Goal: Transaction & Acquisition: Obtain resource

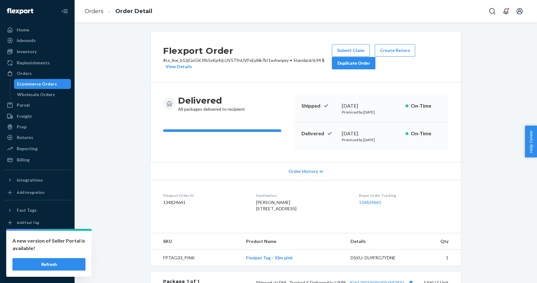
click at [26, 83] on div "Ecommerce Orders" at bounding box center [37, 84] width 40 height 6
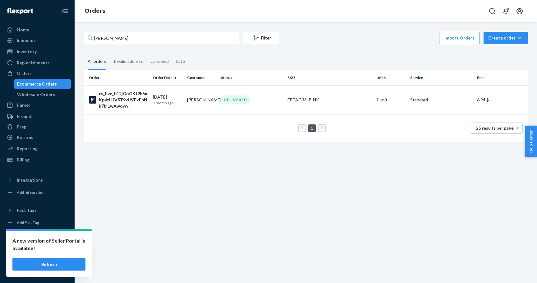
click at [78, 257] on div "A new version of Seller Portal is available! Refresh" at bounding box center [48, 254] width 85 height 46
click at [77, 261] on button "Refresh" at bounding box center [48, 264] width 73 height 12
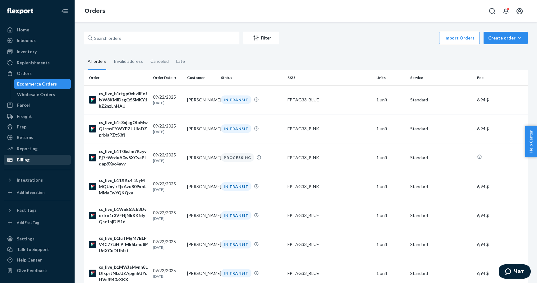
click at [27, 160] on div "Billing" at bounding box center [23, 160] width 13 height 6
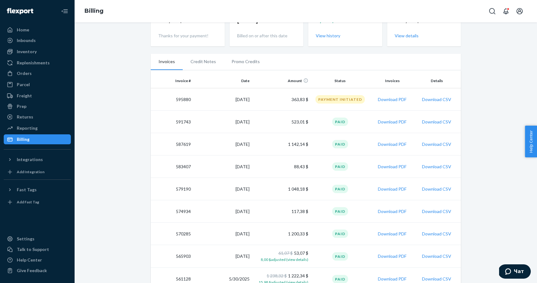
scroll to position [50, 0]
click at [194, 61] on li "Credit Notes" at bounding box center [203, 62] width 41 height 16
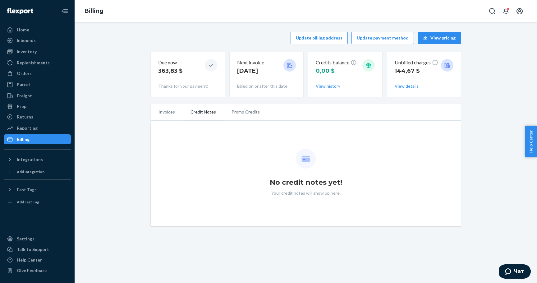
click at [164, 112] on li "Invoices" at bounding box center [167, 112] width 32 height 16
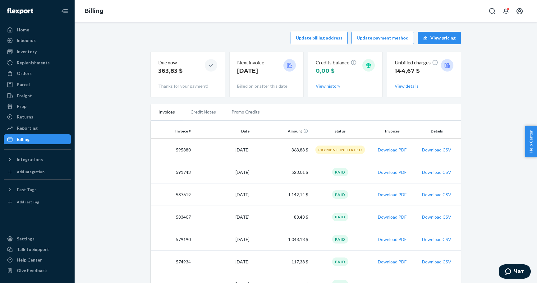
click at [189, 149] on td "595880" at bounding box center [172, 150] width 43 height 22
click at [431, 152] on button "Download CSV" at bounding box center [436, 150] width 29 height 6
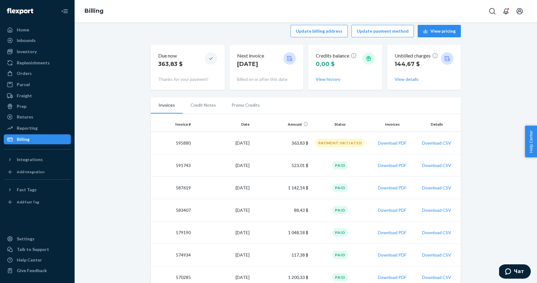
scroll to position [4, 0]
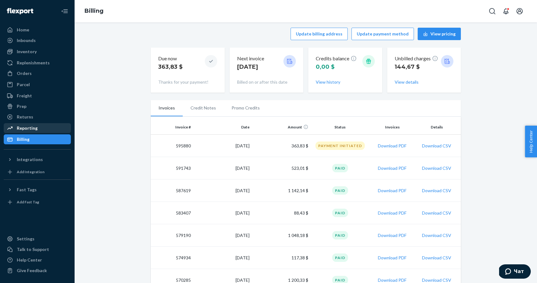
click at [29, 129] on div "Reporting" at bounding box center [27, 128] width 21 height 6
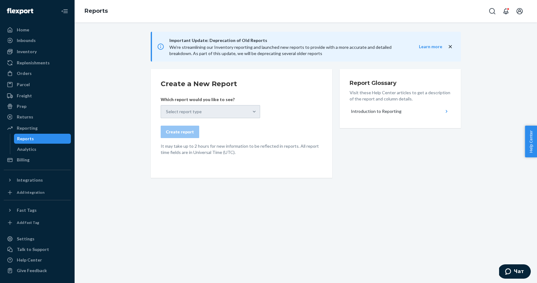
click at [218, 114] on div "Select report type" at bounding box center [210, 111] width 99 height 13
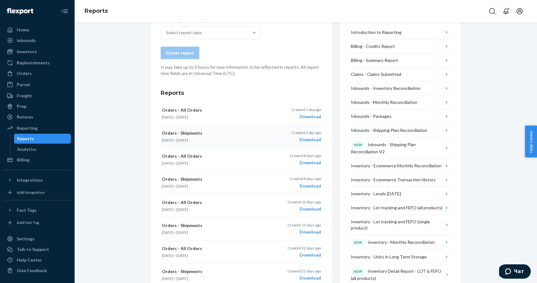
scroll to position [83, 0]
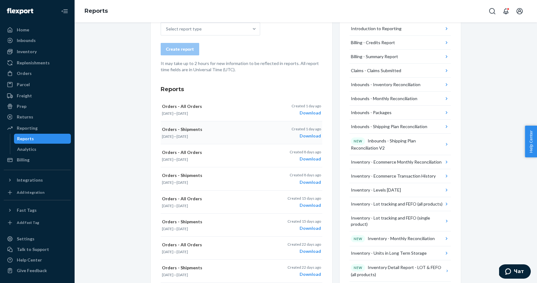
click at [321, 137] on button "Orders - Shipments Sep 1, 2025 — Sep 7, 2025 Created 1 day ago Download" at bounding box center [242, 132] width 162 height 23
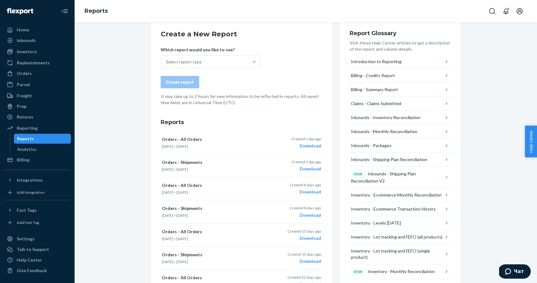
scroll to position [48, 0]
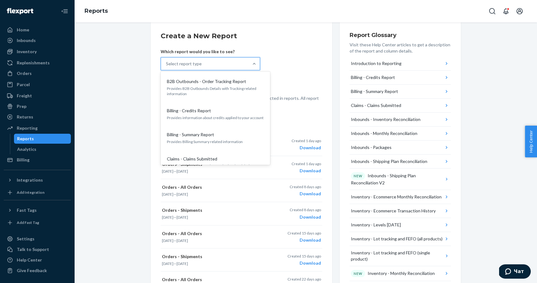
click at [238, 64] on div "Select report type" at bounding box center [205, 63] width 88 height 12
click at [167, 64] on input "option B2B Outbounds - Order Tracking Report focused, 1 of 34. 34 results avail…" at bounding box center [166, 64] width 1 height 6
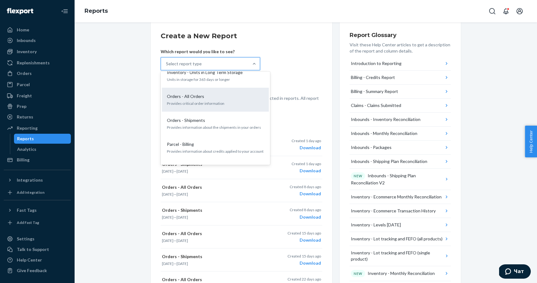
scroll to position [536, 0]
click at [231, 98] on p "Provides critical order information" at bounding box center [215, 100] width 97 height 5
click at [167, 67] on input "option Orders - All Orders focused, 19 of 34. 34 results available. Use Up and …" at bounding box center [166, 64] width 1 height 6
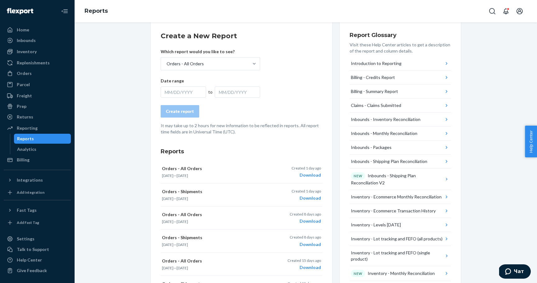
click at [189, 91] on div "MM/DD/YYYY" at bounding box center [183, 91] width 45 height 11
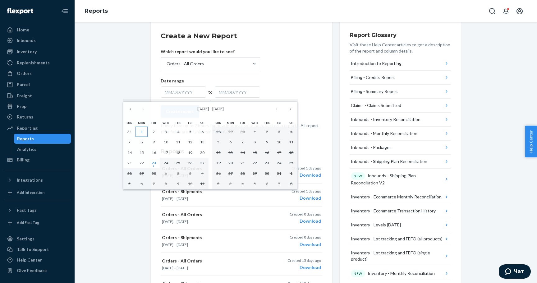
click at [143, 130] on button "1" at bounding box center [141, 131] width 12 height 11
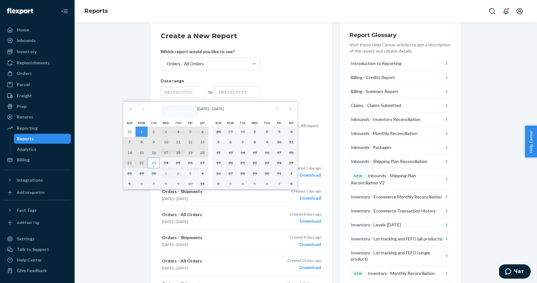
click at [153, 163] on abbr "23" at bounding box center [154, 162] width 4 height 5
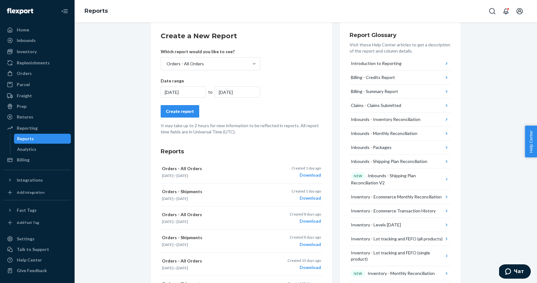
click at [182, 111] on div "Create report" at bounding box center [180, 111] width 28 height 6
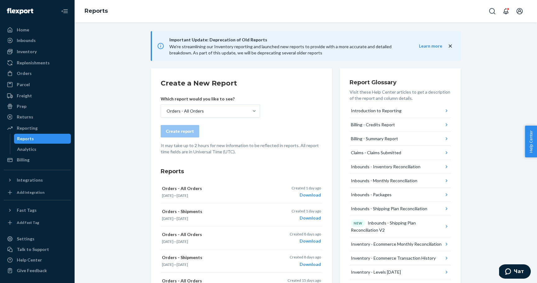
scroll to position [5, 0]
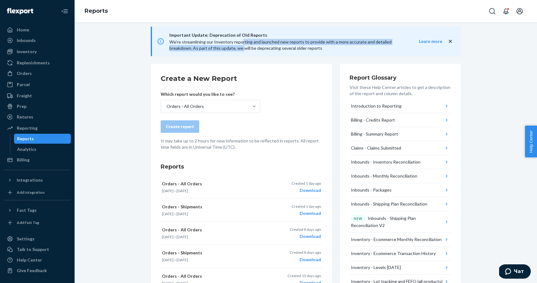
drag, startPoint x: 242, startPoint y: 43, endPoint x: 242, endPoint y: 47, distance: 4.4
click at [242, 47] on span "We're streamlining our Inventory reporting and launched new reports to provide …" at bounding box center [280, 44] width 222 height 11
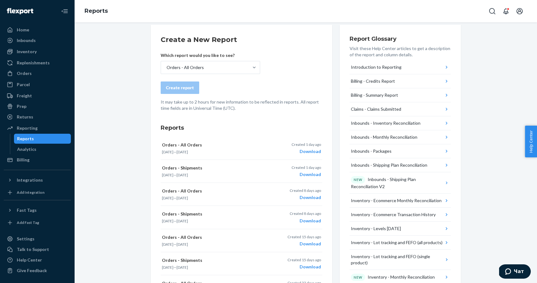
scroll to position [45, 0]
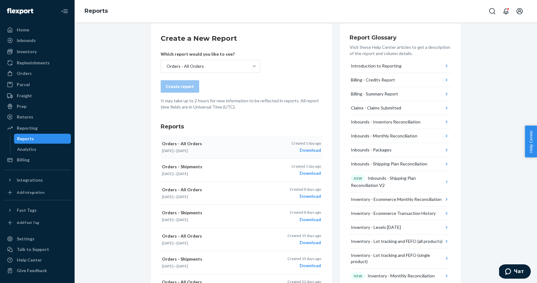
click at [315, 152] on div "Download" at bounding box center [306, 150] width 30 height 6
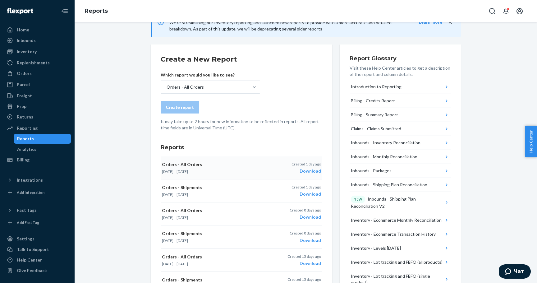
scroll to position [0, 0]
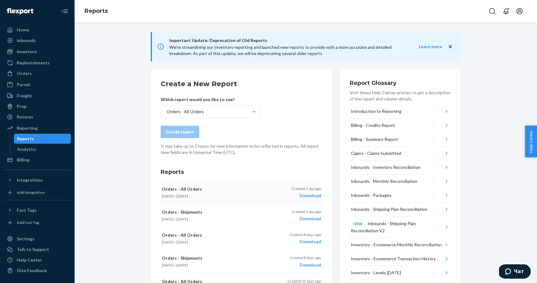
click at [47, 78] on div "Orders Ecommerce Orders Wholesale Orders" at bounding box center [37, 73] width 67 height 11
click at [46, 76] on div "Orders" at bounding box center [37, 73] width 66 height 9
